Goal: Information Seeking & Learning: Find specific page/section

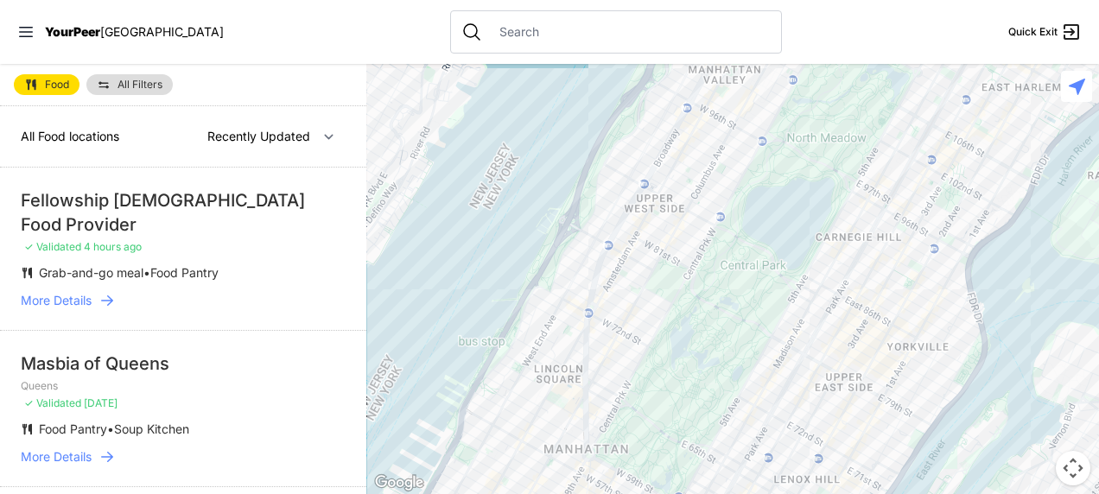
click at [90, 295] on span "More Details" at bounding box center [56, 300] width 71 height 17
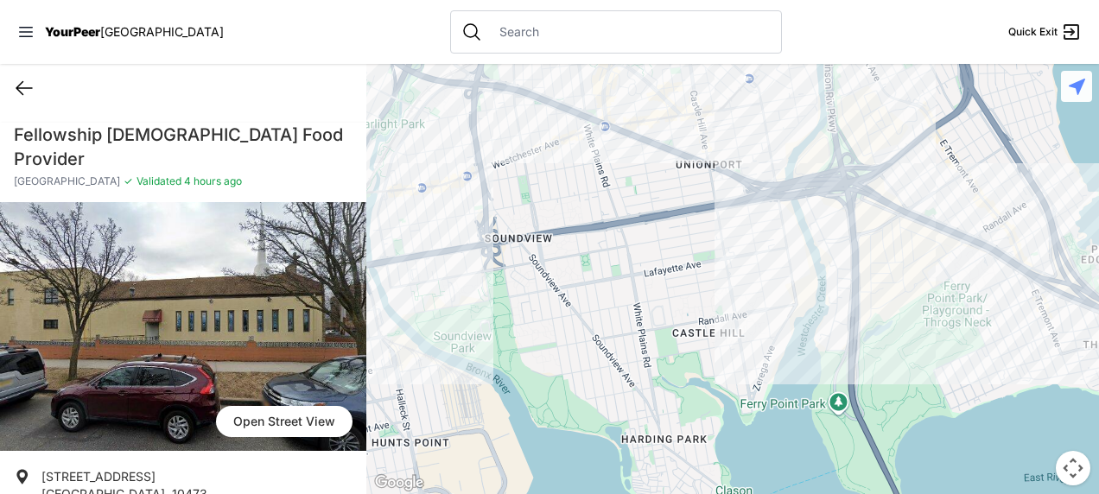
click at [29, 79] on icon at bounding box center [24, 88] width 21 height 21
select select "recentlyUpdated"
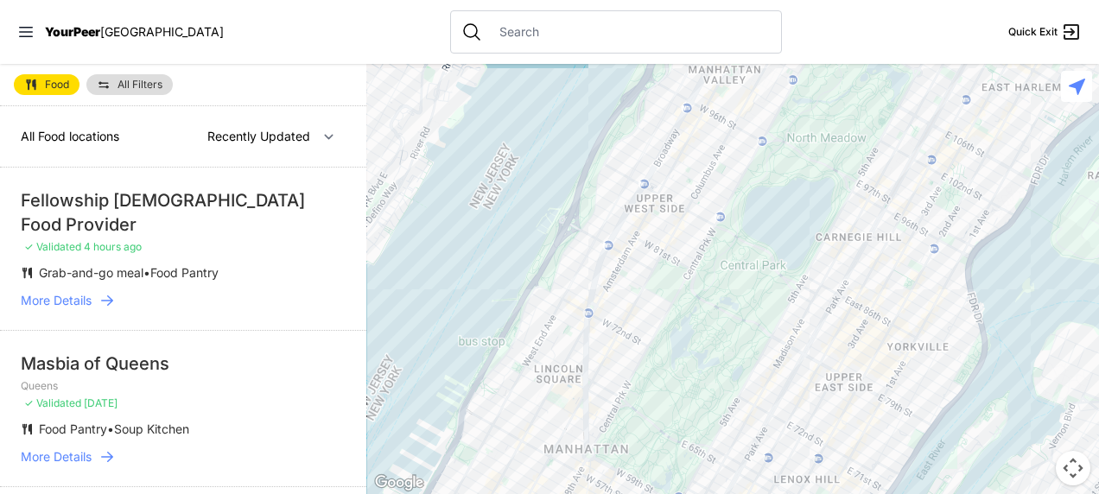
click at [489, 35] on input "text" at bounding box center [630, 31] width 282 height 17
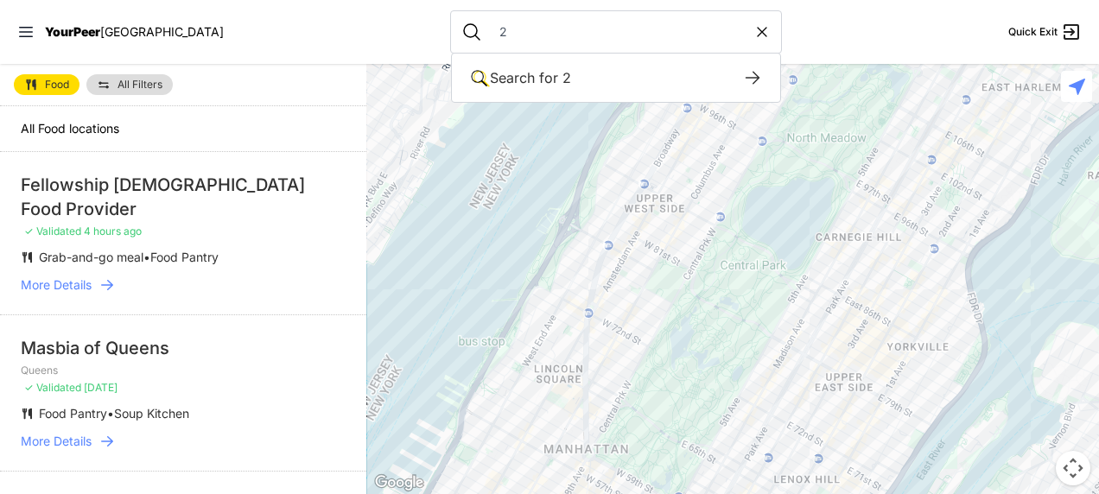
type input "2"
type input "10031"
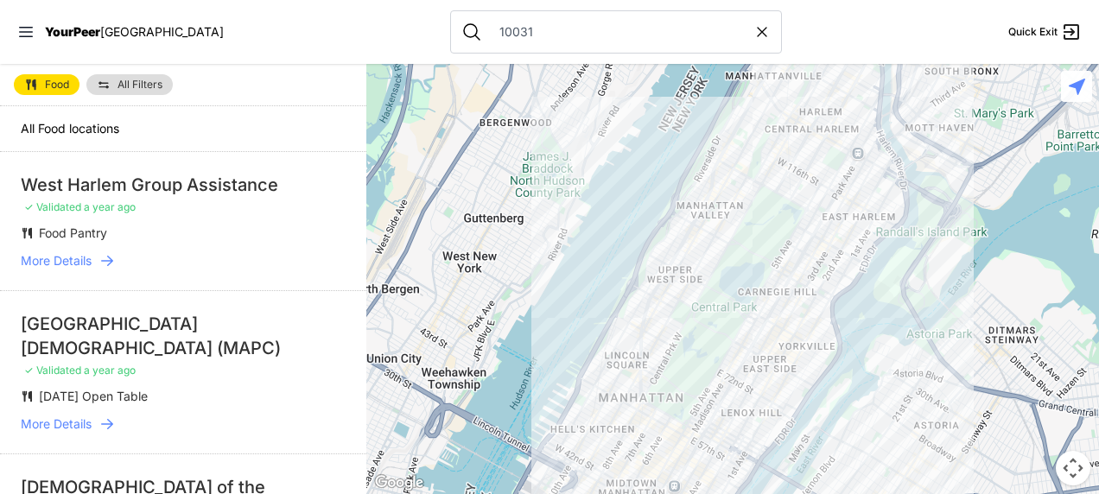
click at [80, 252] on span "More Details" at bounding box center [56, 260] width 71 height 17
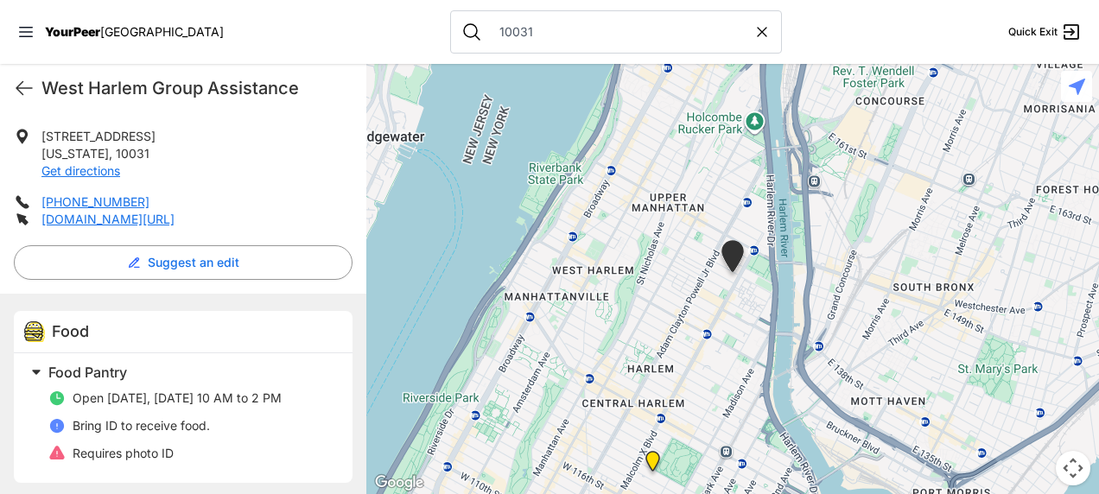
scroll to position [315, 0]
click at [149, 227] on link "[DOMAIN_NAME][URL]" at bounding box center [107, 219] width 133 height 15
